Goal: Download file/media

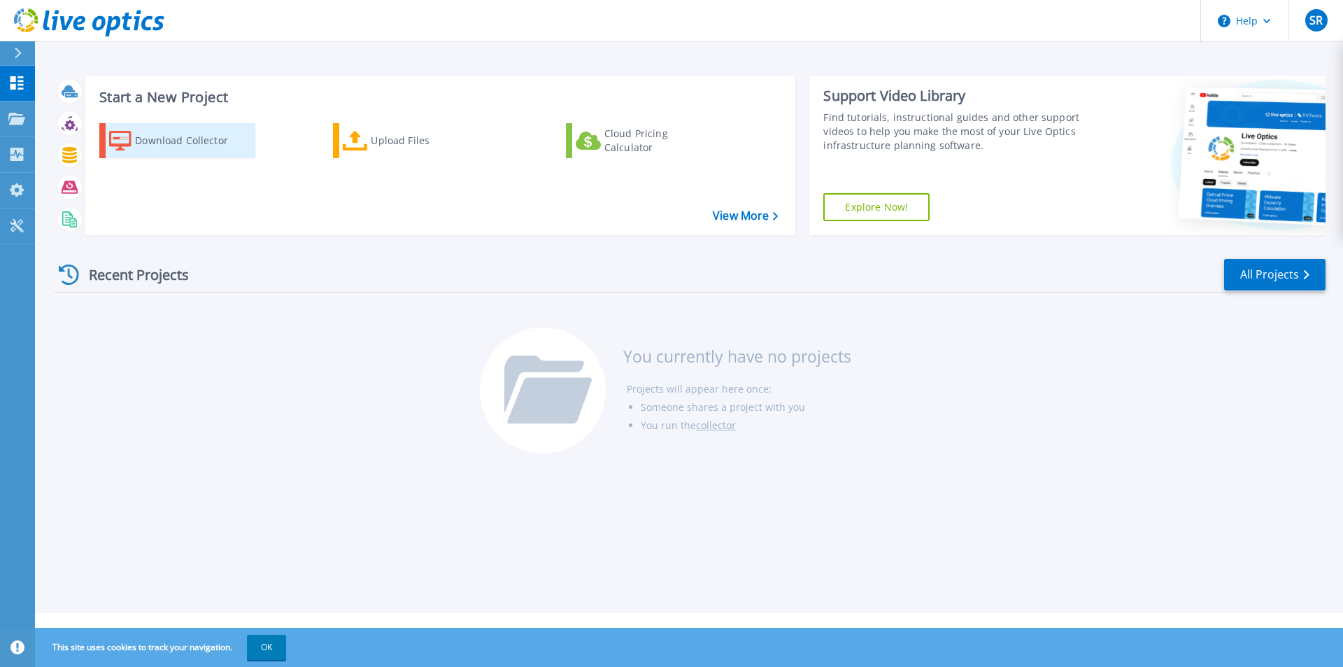
click at [166, 143] on div "Download Collector" at bounding box center [191, 141] width 112 height 28
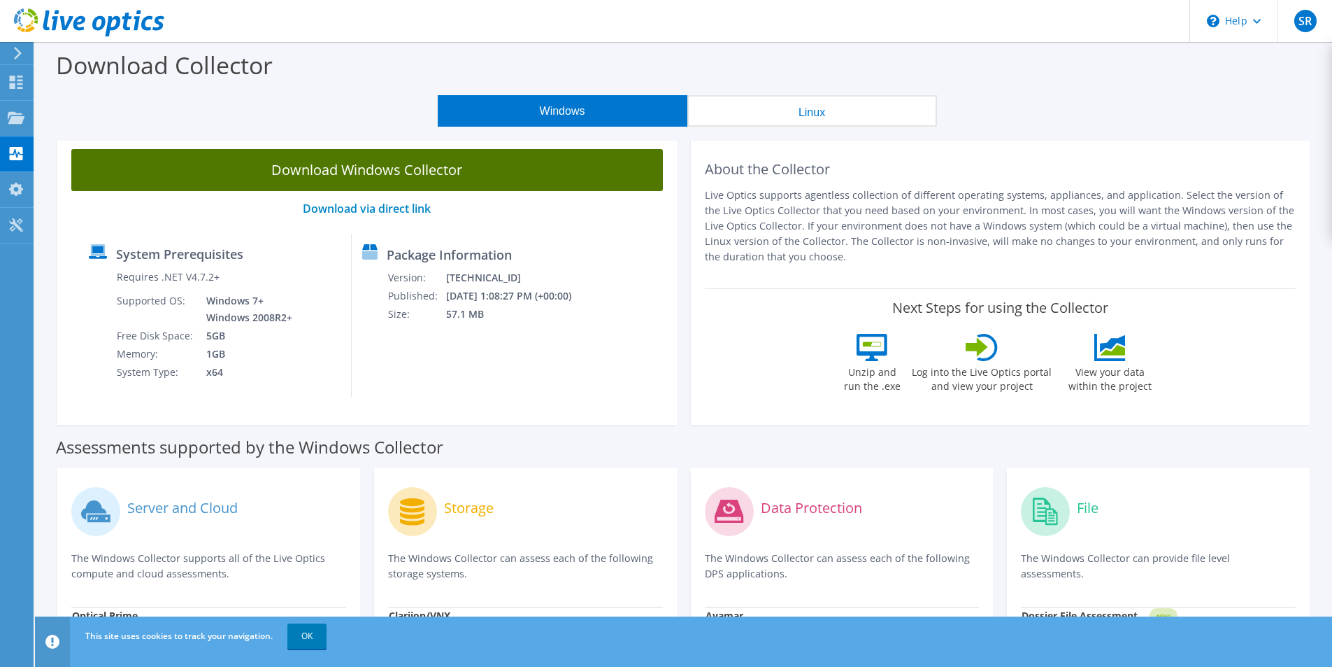
click at [371, 171] on link "Download Windows Collector" at bounding box center [367, 170] width 592 height 42
